Goal: Submit feedback/report problem

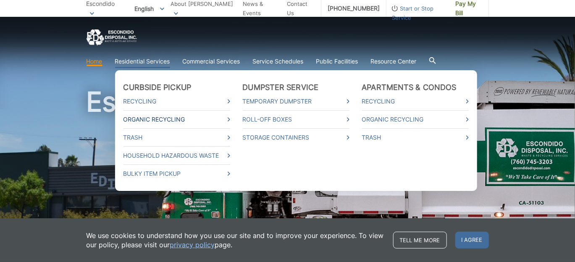
click at [153, 118] on link "Organic Recycling" at bounding box center [176, 119] width 107 height 9
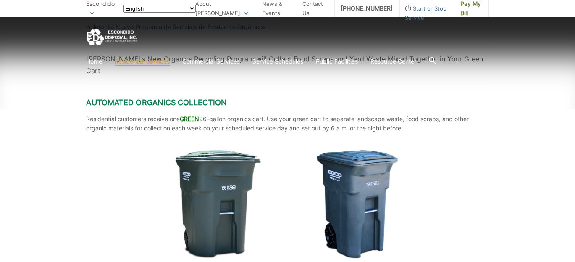
scroll to position [420, 0]
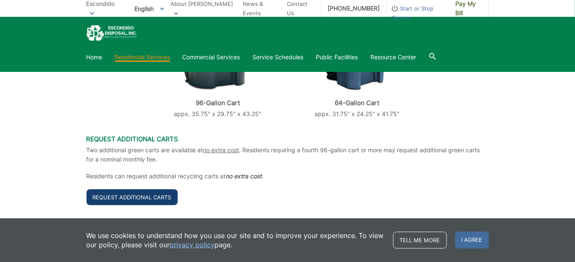
click at [142, 189] on link "Request Additional Carts" at bounding box center [132, 197] width 91 height 16
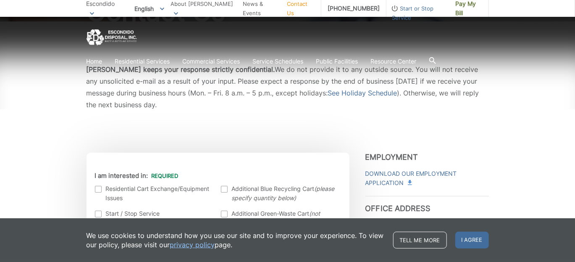
scroll to position [168, 0]
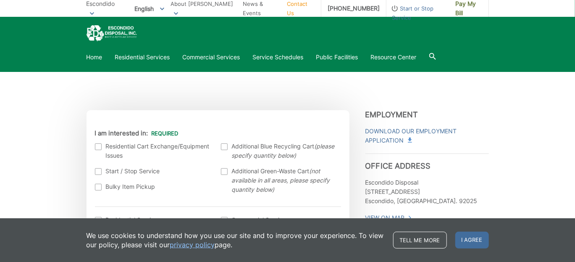
click at [97, 146] on div at bounding box center [98, 146] width 7 height 7
click at [0, 0] on input "I am interested in:" at bounding box center [0, 0] width 0 height 0
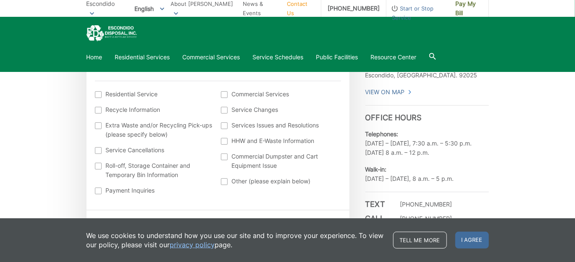
scroll to position [378, 0]
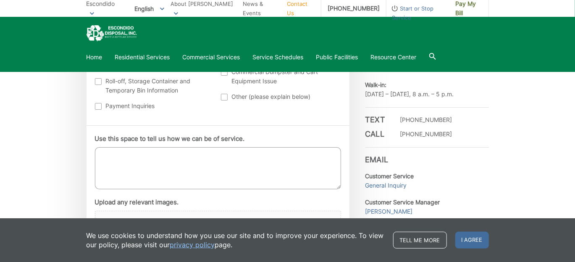
click at [119, 154] on textarea "Use this space to tell us how we can be of service." at bounding box center [218, 168] width 246 height 42
type textarea "M"
click at [125, 153] on textarea "The lid n my green" at bounding box center [218, 168] width 246 height 42
click at [178, 161] on textarea "The lid on my green" at bounding box center [218, 168] width 246 height 42
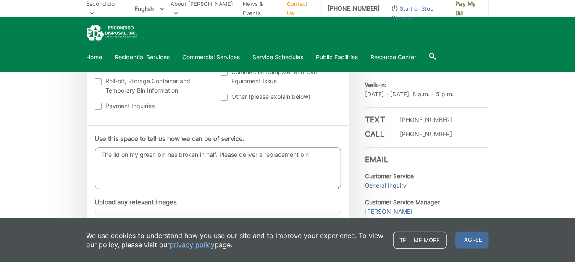
click at [313, 156] on textarea "The lid on my green bin has broken in half. Please deliver a replacement bin" at bounding box center [218, 168] width 246 height 42
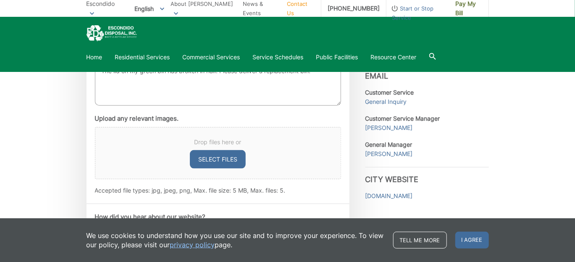
scroll to position [588, 0]
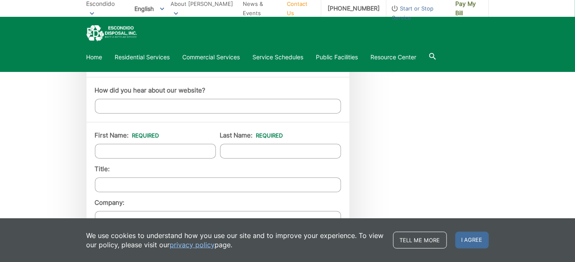
type textarea "The lid on my green bin has broken in half. Please deliver a replacement bin."
click at [115, 147] on input "First Name: *" at bounding box center [155, 151] width 121 height 15
type input "[PERSON_NAME]"
type input "Kieber"
type input "[STREET_ADDRESS]"
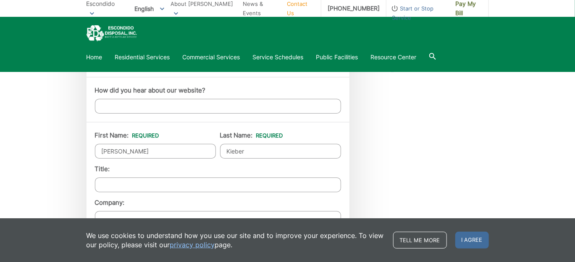
type input "Escondido"
type input "92027-1111"
type input "7608551821"
type input "[EMAIL_ADDRESS][DOMAIN_NAME]"
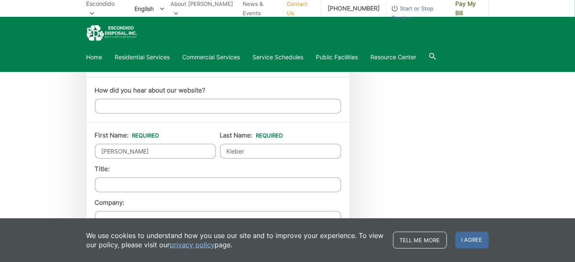
type input "[PHONE_NUMBER]"
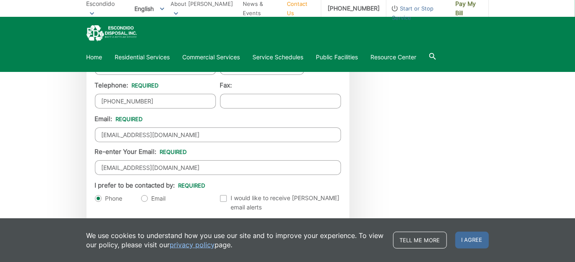
scroll to position [882, 0]
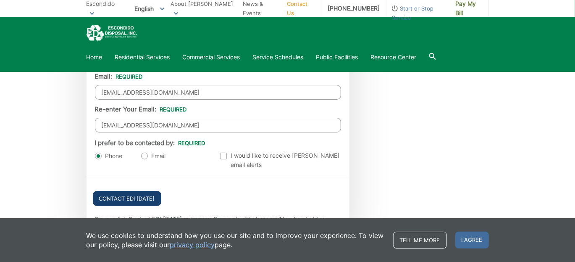
click at [126, 192] on input "Contact EDI [DATE]" at bounding box center [127, 198] width 68 height 15
